Goal: Transaction & Acquisition: Obtain resource

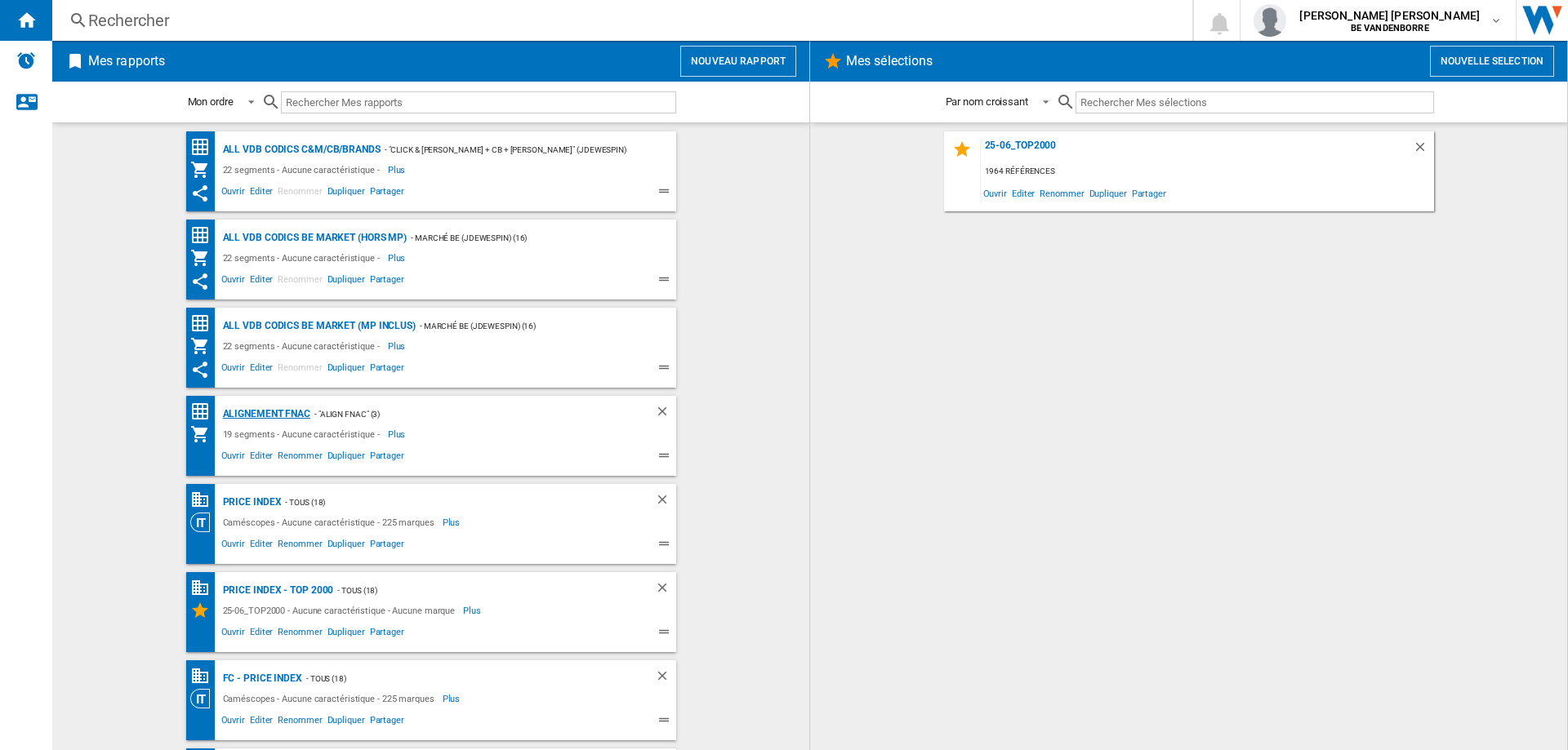
click at [268, 418] on div "Alignement Fnac" at bounding box center [265, 414] width 93 height 20
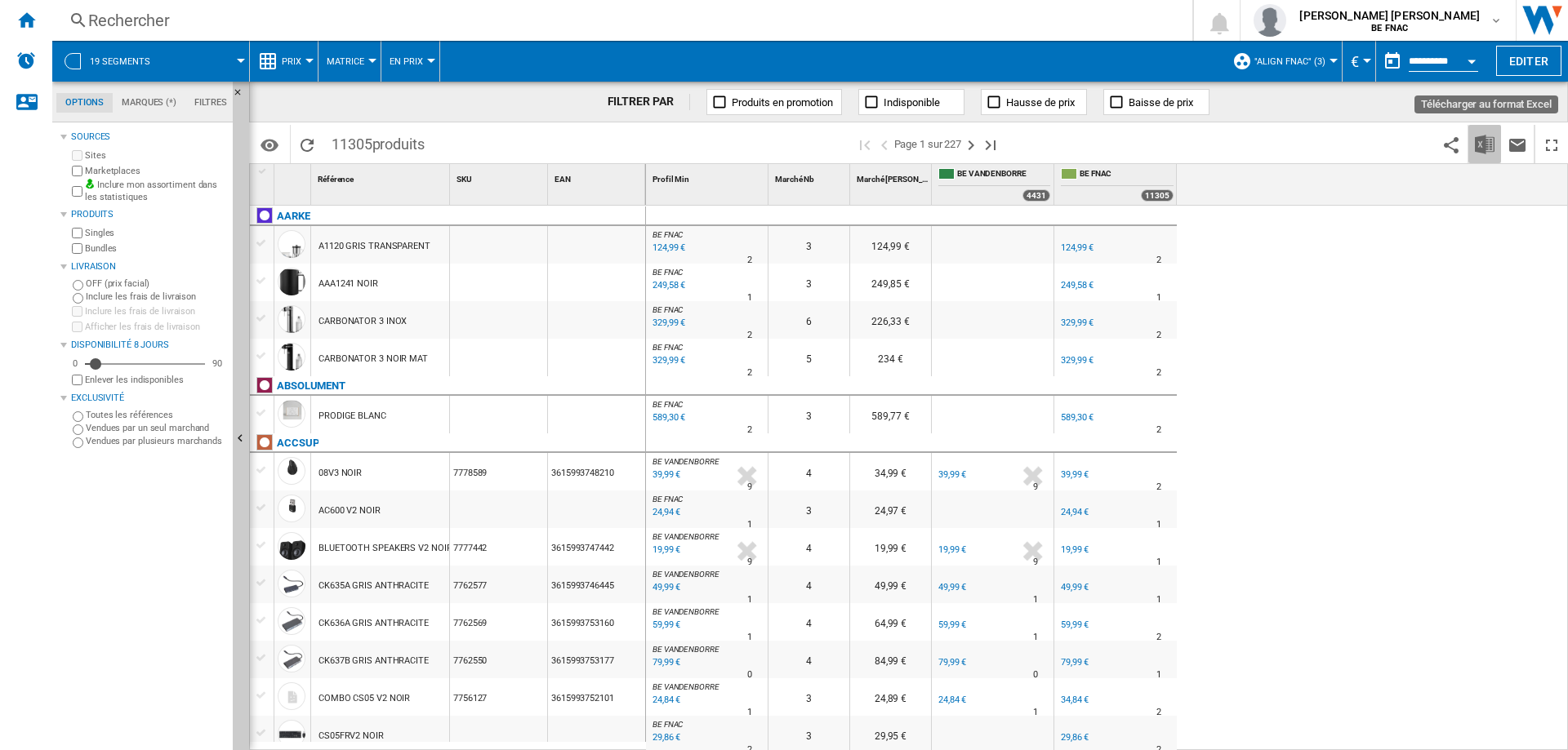
click at [1489, 154] on button "Télécharger au format Excel" at bounding box center [1485, 143] width 32 height 38
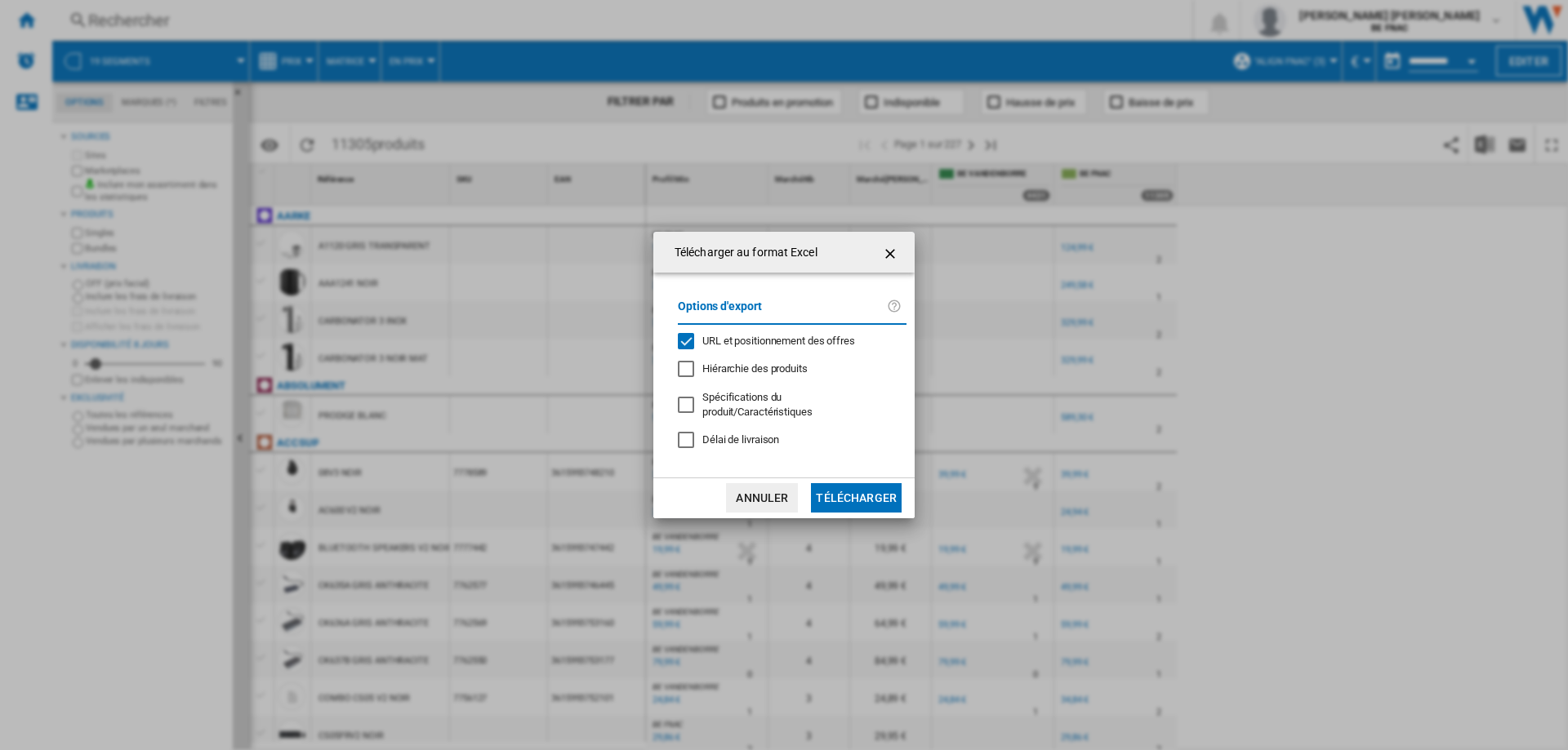
click at [756, 418] on div "Options d'export URL et positionnement des offres Hiérarchie des produits Spéci…" at bounding box center [792, 375] width 245 height 171
click at [747, 436] on span "Délai de livraison" at bounding box center [740, 439] width 76 height 12
click at [738, 345] on span "URL et positionnement des offres" at bounding box center [778, 340] width 153 height 12
click at [863, 508] on md-dialog-actions "Annuler Télécharger" at bounding box center [784, 498] width 261 height 41
click at [868, 490] on button "Télécharger" at bounding box center [856, 497] width 91 height 30
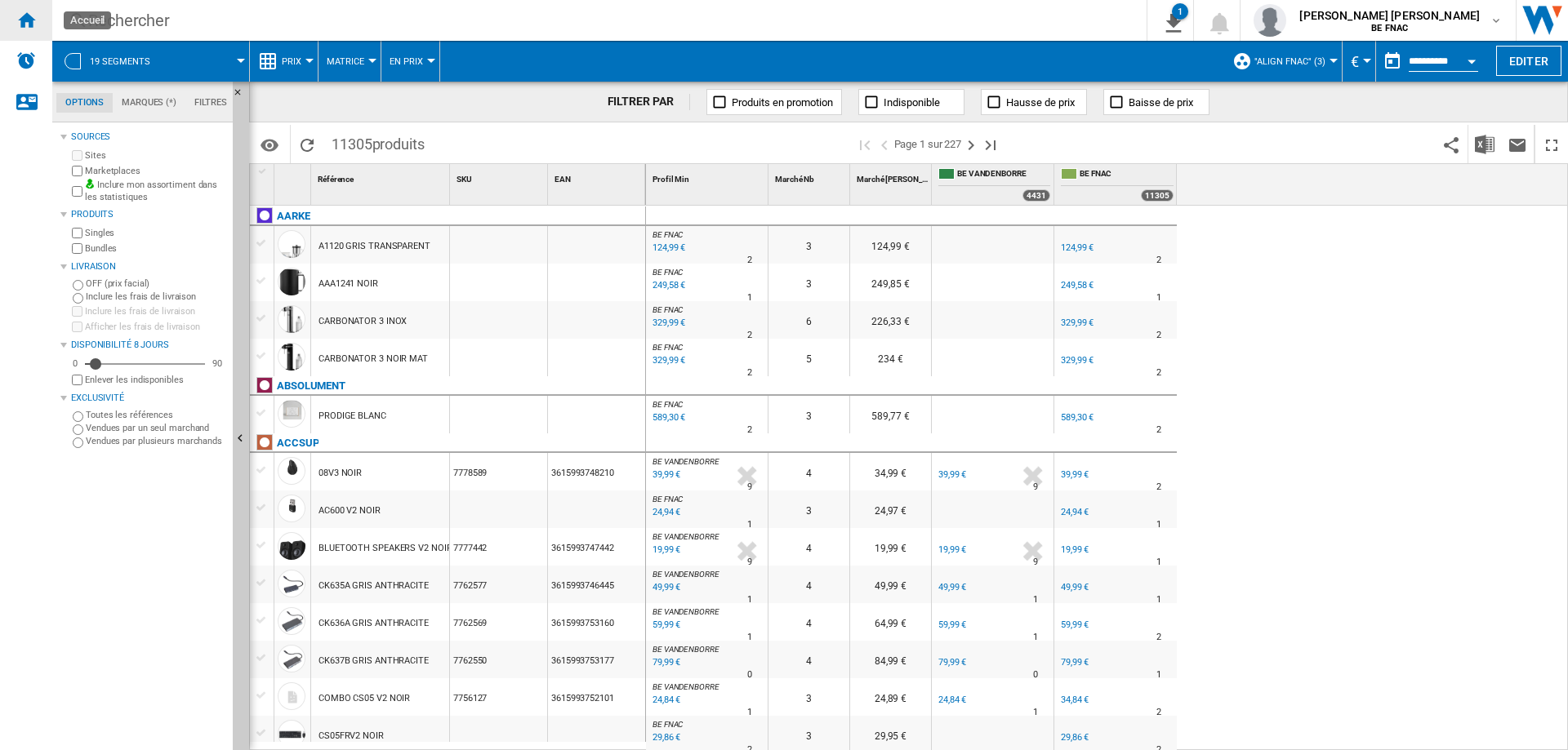
click at [11, 10] on div "Accueil" at bounding box center [26, 20] width 53 height 41
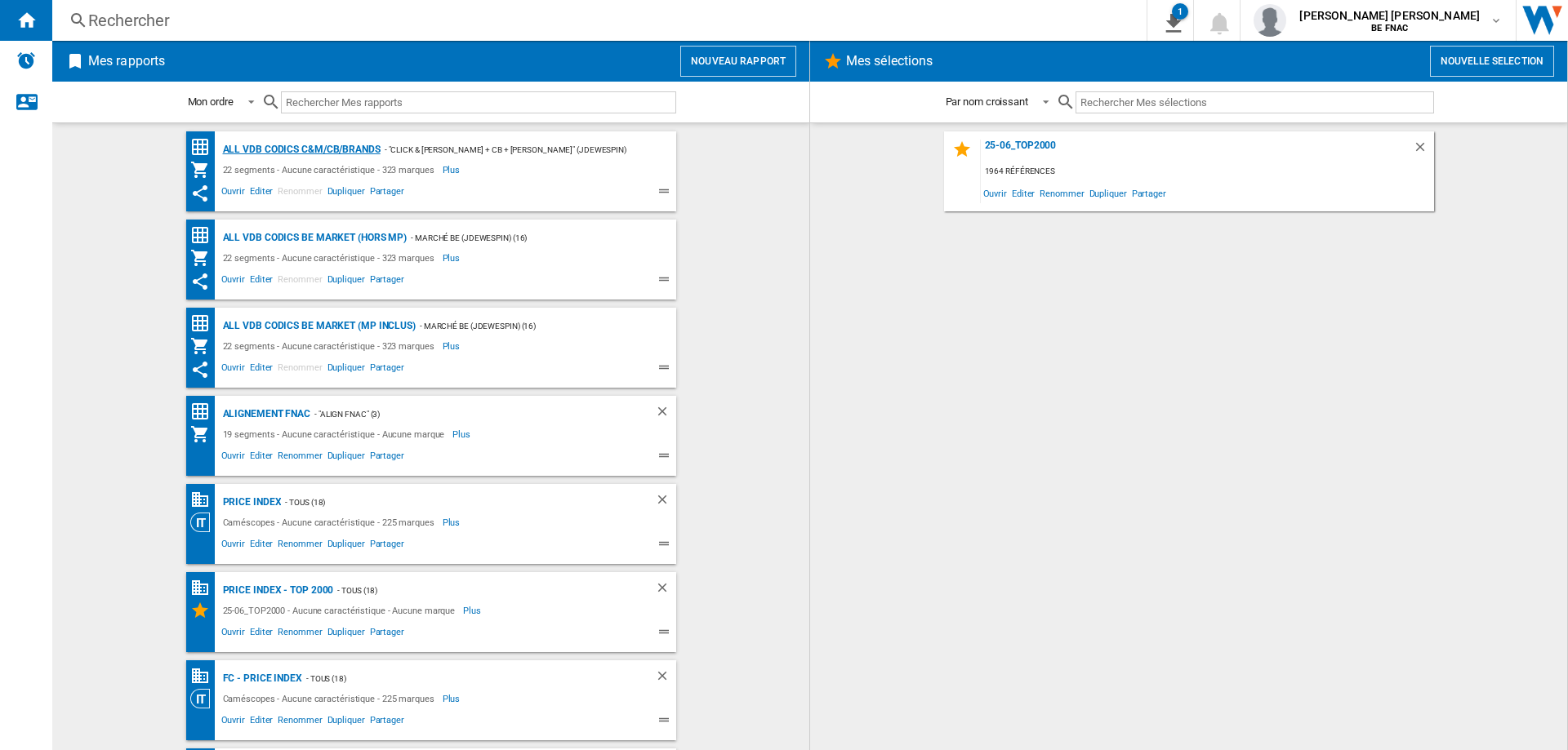
scroll to position [331, 0]
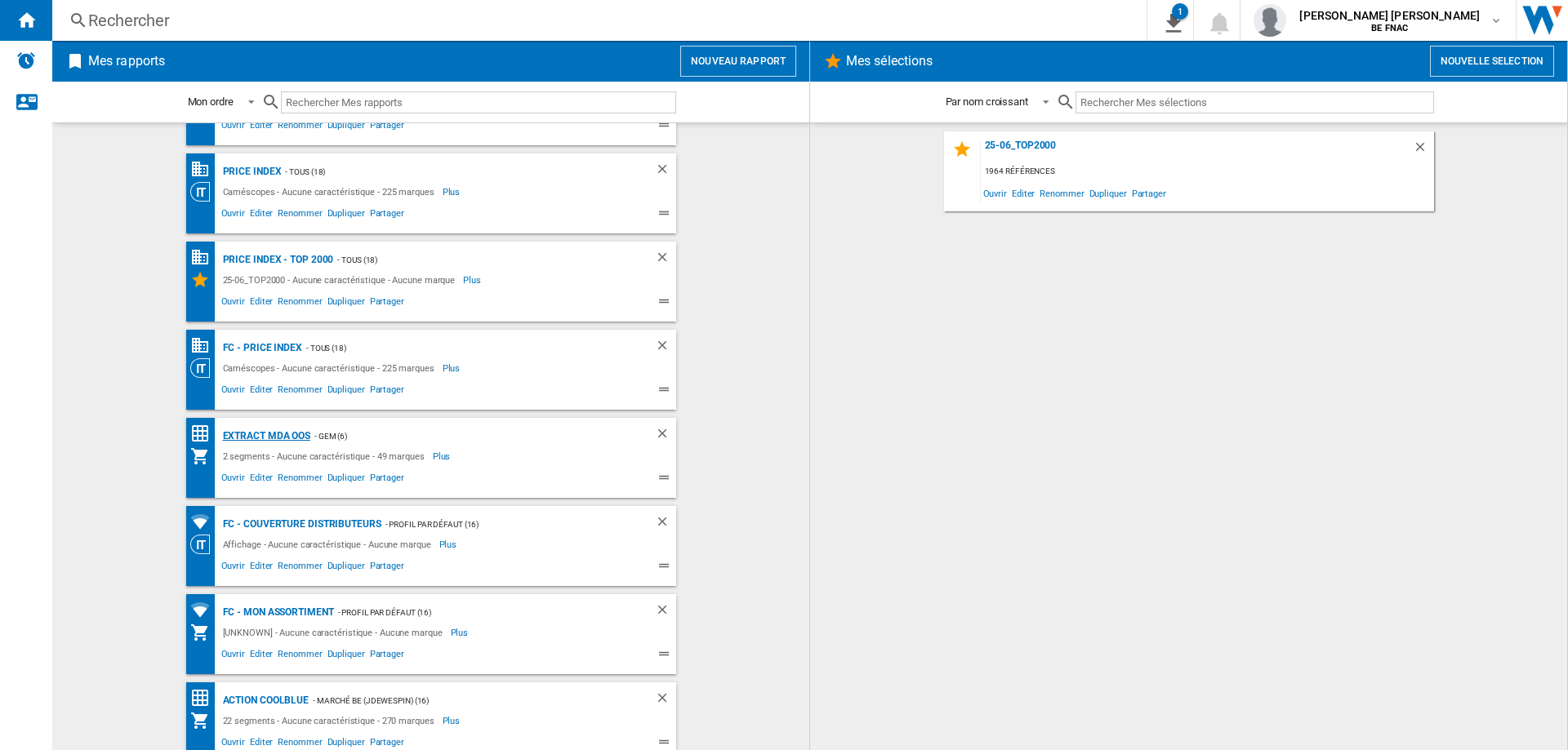
click at [278, 427] on div "Extract MDA OOS" at bounding box center [265, 436] width 93 height 20
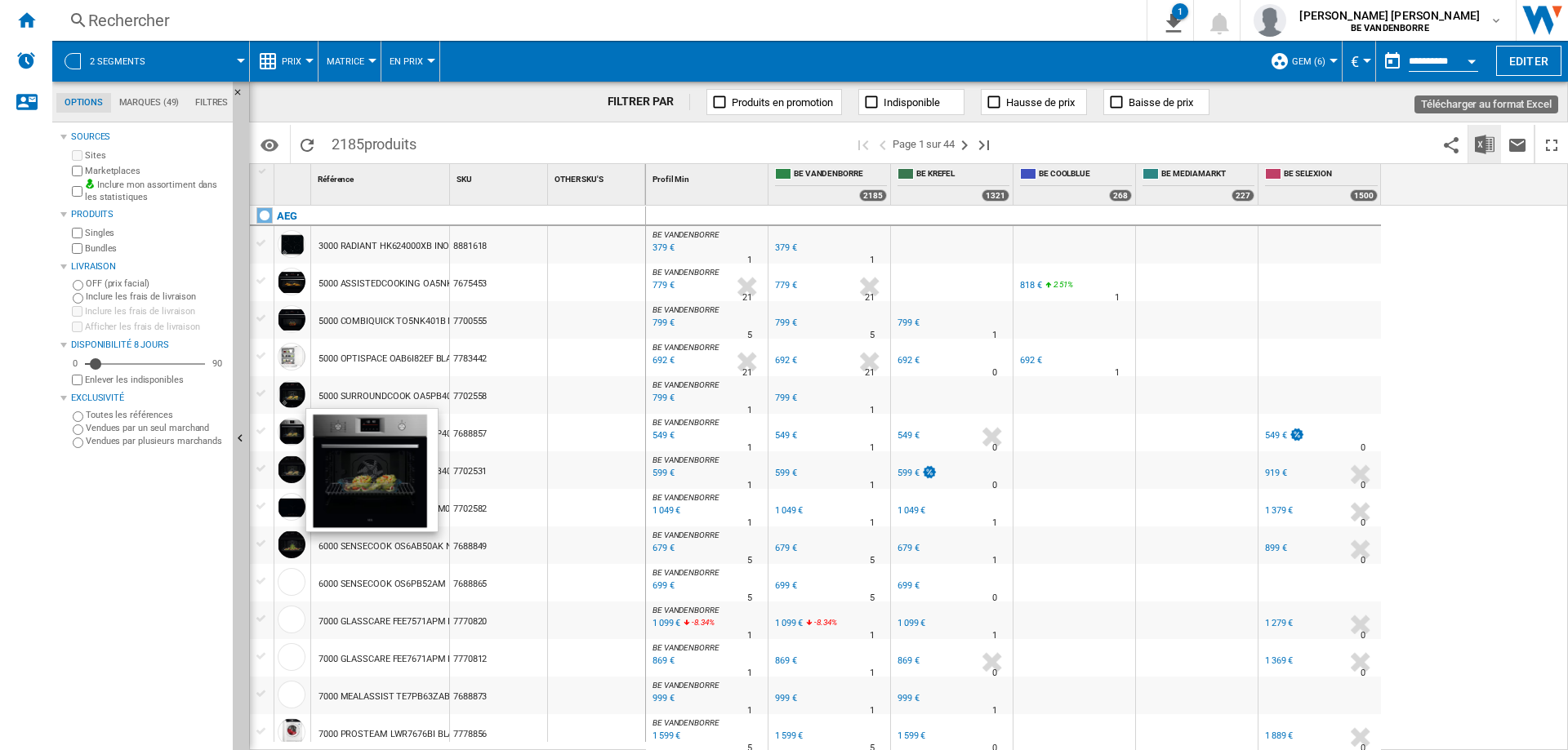
click at [1491, 147] on img "Télécharger au format Excel" at bounding box center [1484, 144] width 20 height 20
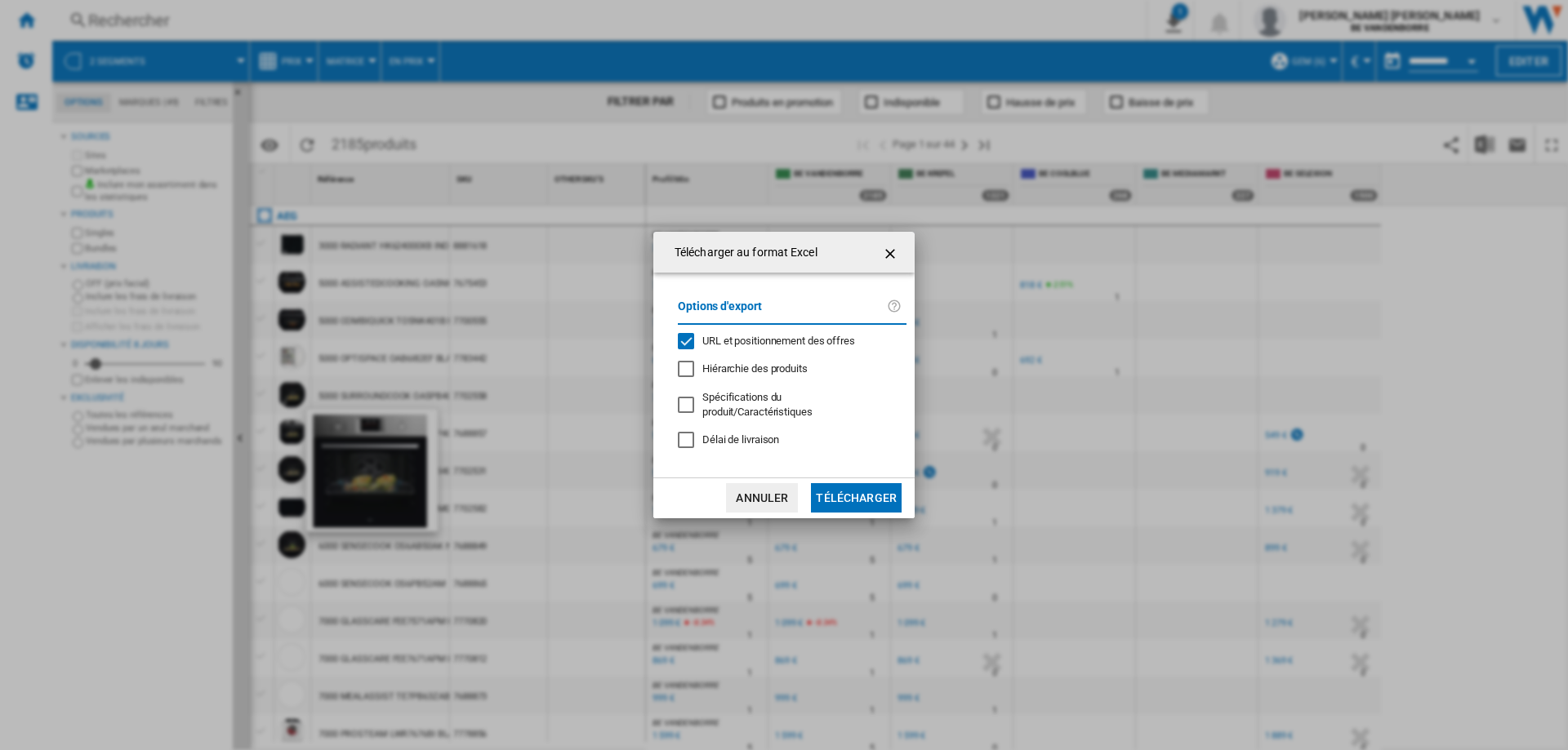
click at [725, 445] on div "Options d'export URL et positionnement des offres Hiérarchie des produits Spéci…" at bounding box center [792, 375] width 245 height 171
click at [739, 436] on span "Délai de livraison" at bounding box center [740, 439] width 76 height 12
click at [737, 347] on span "URL et positionnement des offres" at bounding box center [778, 340] width 153 height 12
click at [866, 484] on button "Télécharger" at bounding box center [856, 497] width 91 height 30
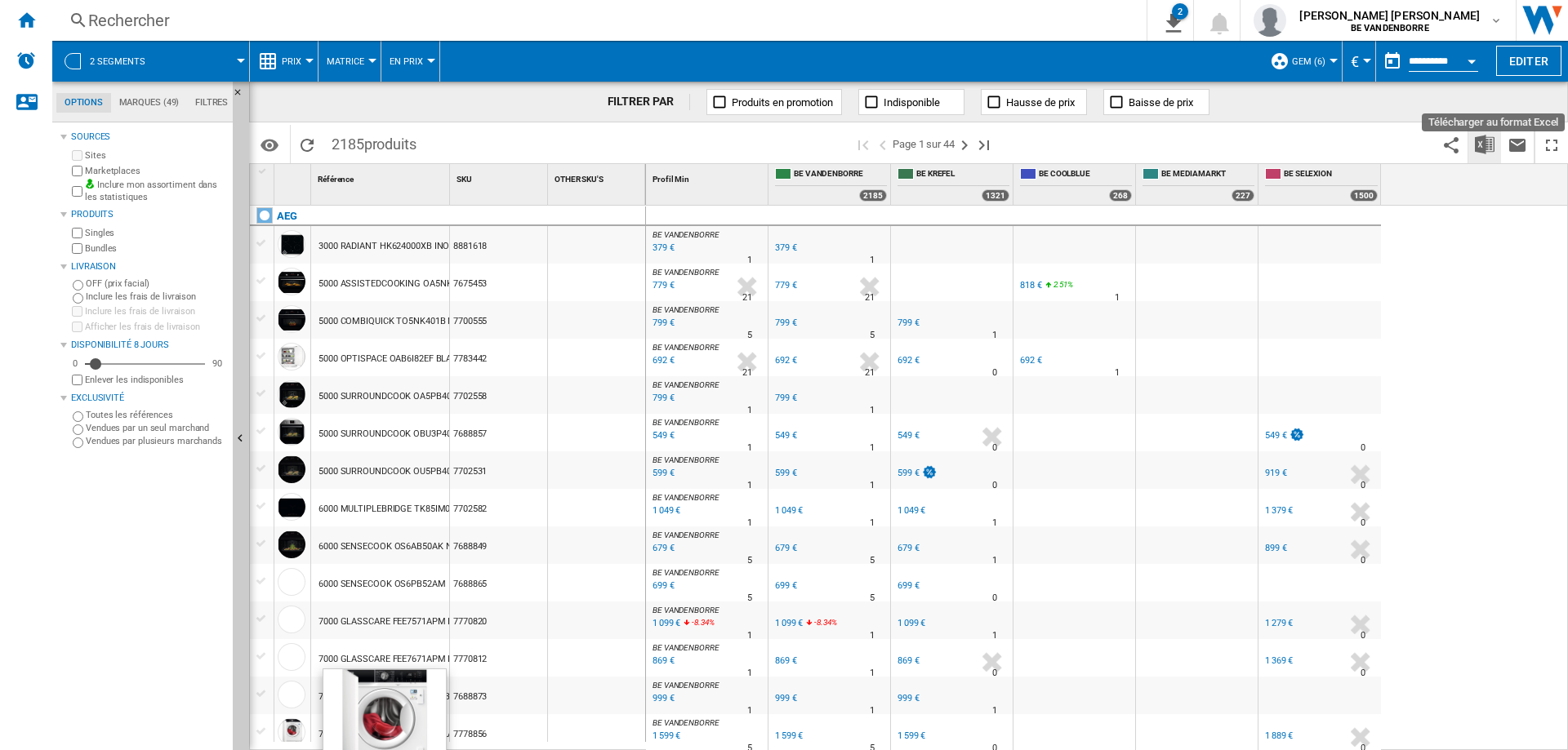
click at [1477, 150] on img "Télécharger au format Excel" at bounding box center [1484, 144] width 20 height 20
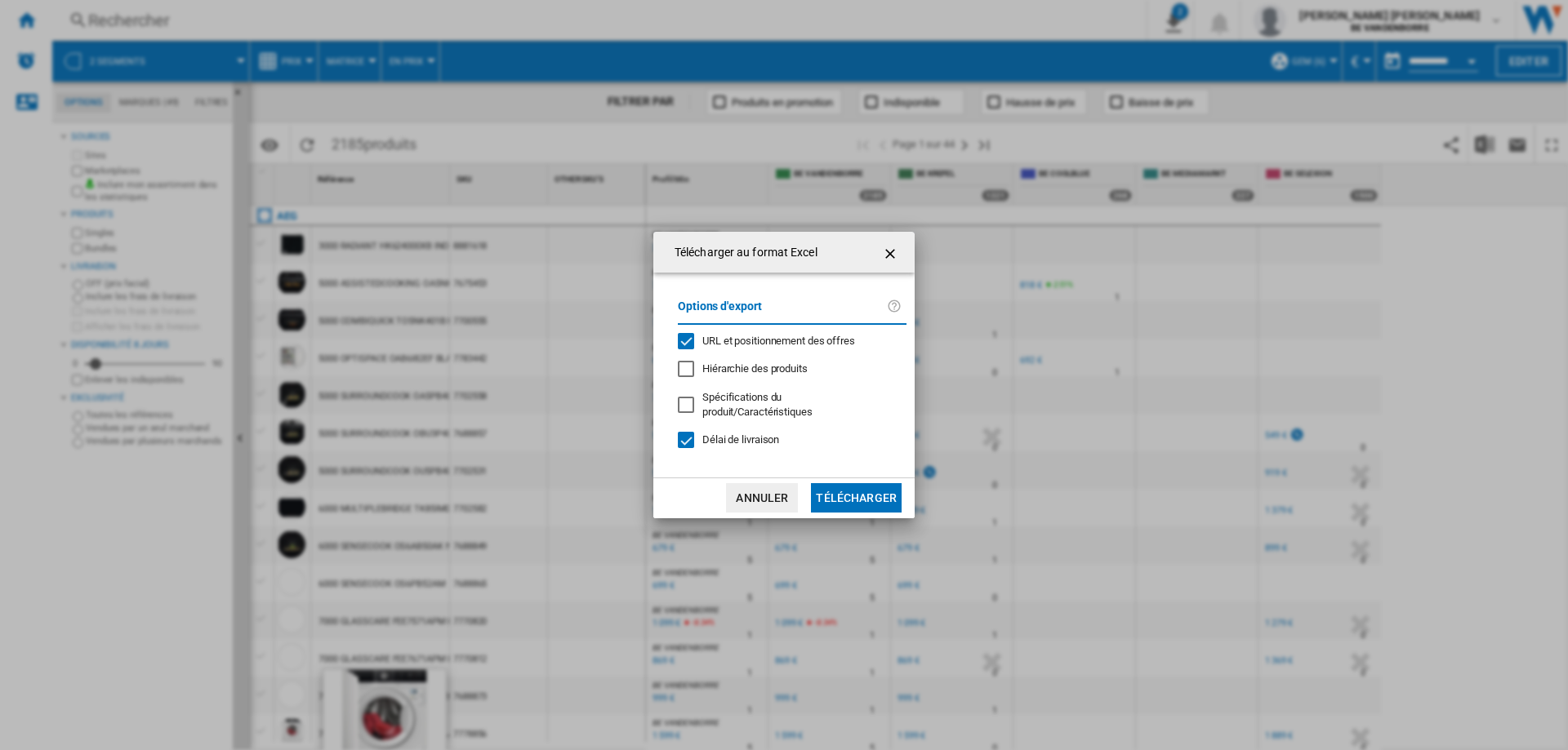
click at [722, 347] on span "URL et positionnement des offres" at bounding box center [778, 340] width 153 height 12
click at [860, 499] on button "Télécharger" at bounding box center [856, 497] width 91 height 30
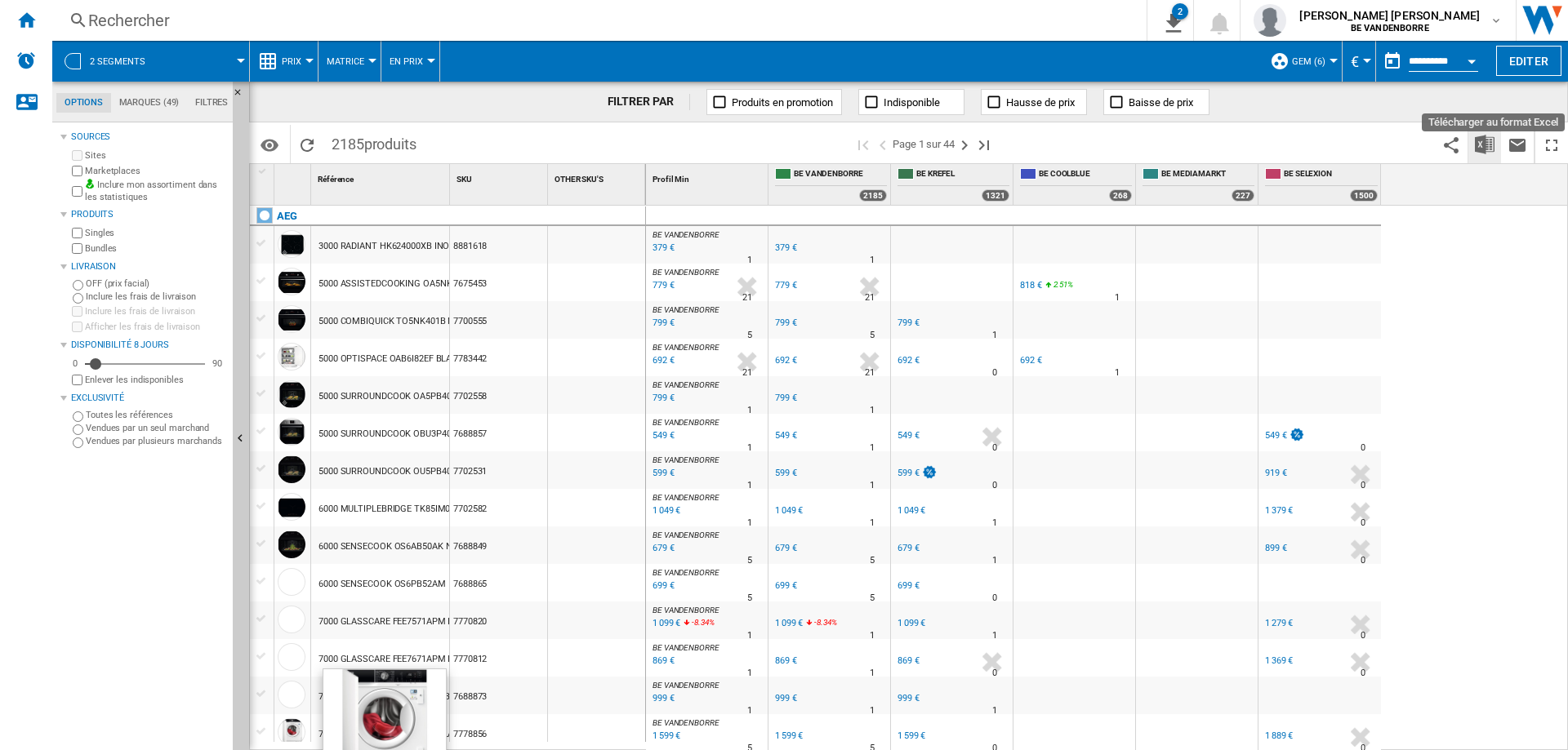
click at [1486, 150] on img "Télécharger au format Excel" at bounding box center [1484, 144] width 20 height 20
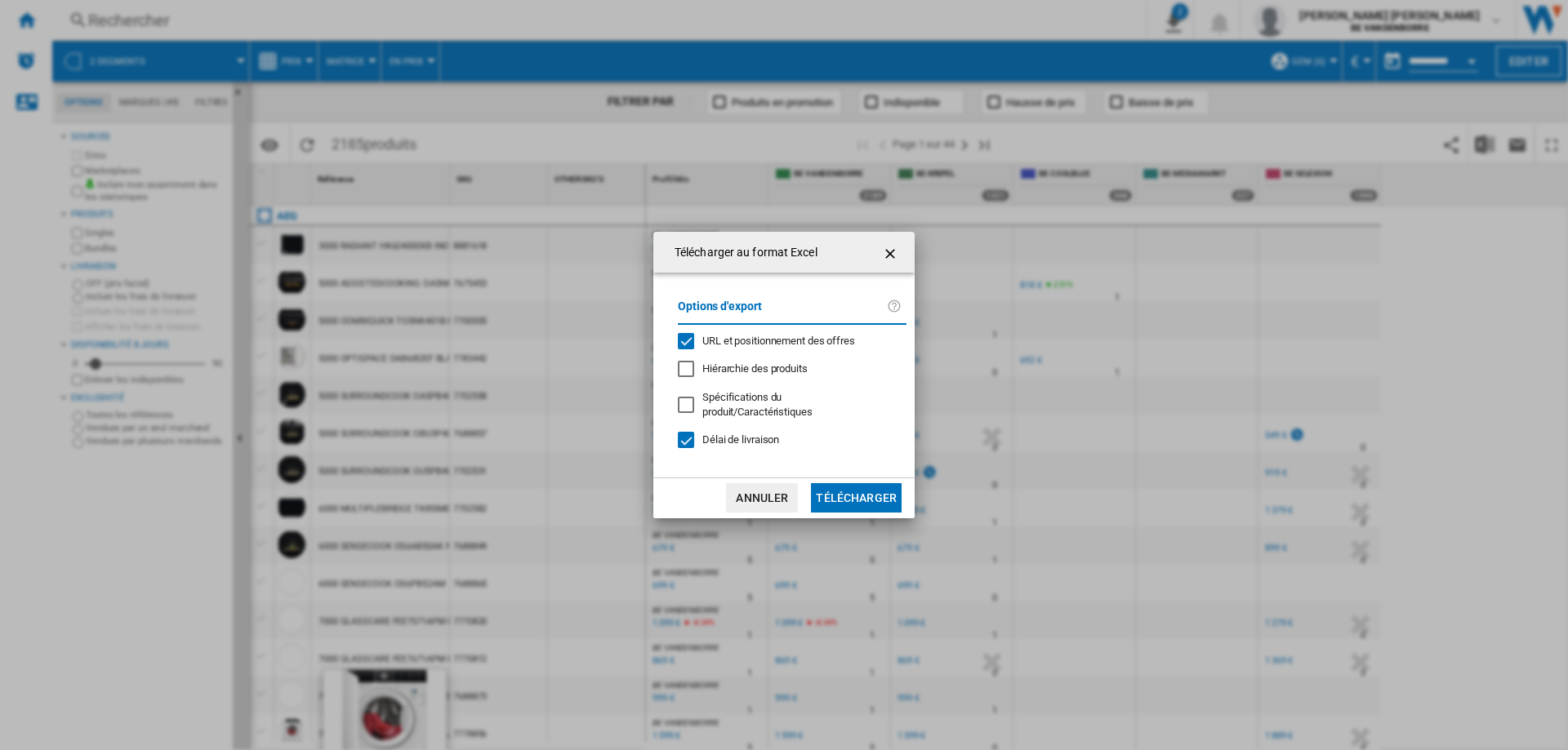
click at [754, 337] on div "Options d'export URL et positionnement des offres Hiérarchie des produits Spéci…" at bounding box center [792, 375] width 245 height 171
click at [755, 345] on span "URL et positionnement des offres" at bounding box center [778, 340] width 153 height 12
click at [874, 492] on button "Télécharger" at bounding box center [856, 497] width 91 height 30
